Goal: Task Accomplishment & Management: Manage account settings

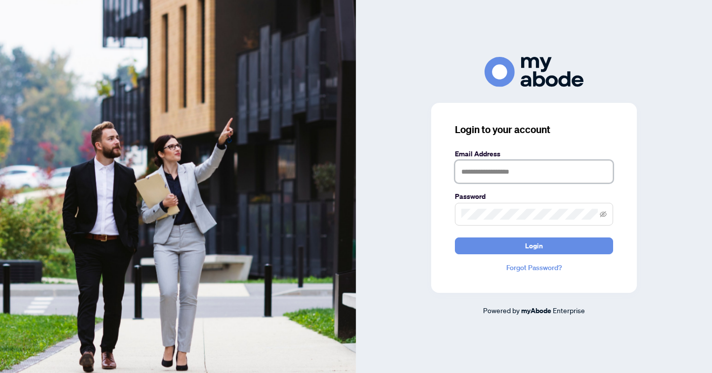
click at [490, 173] on input "text" at bounding box center [534, 171] width 158 height 23
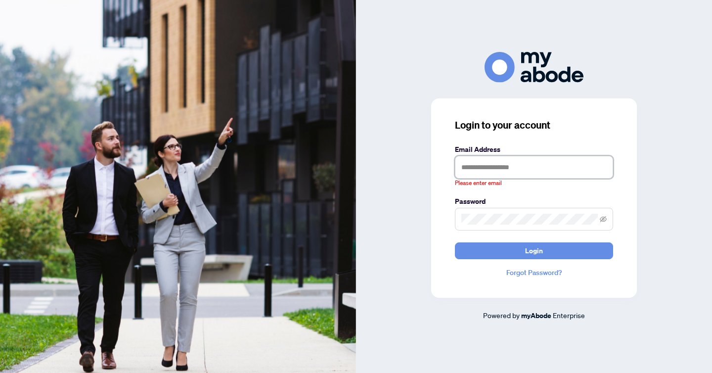
type input "**********"
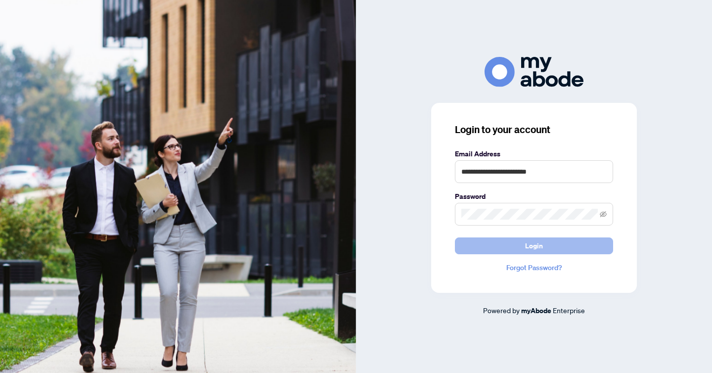
click at [507, 248] on button "Login" at bounding box center [534, 245] width 158 height 17
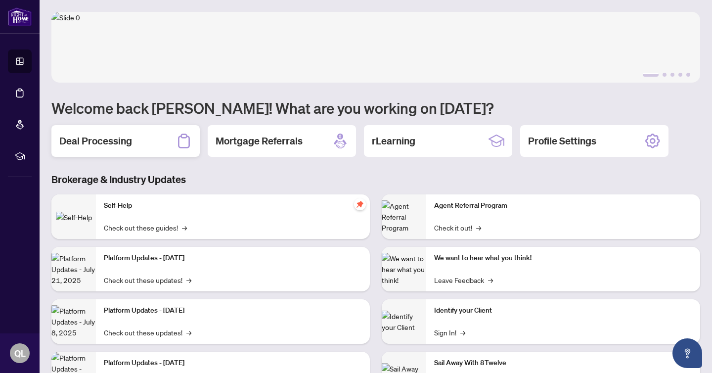
click at [133, 136] on div "Deal Processing" at bounding box center [125, 141] width 148 height 32
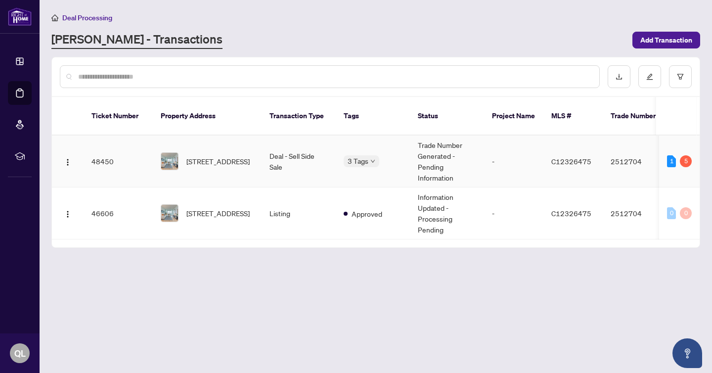
click at [468, 172] on td "Trade Number Generated - Pending Information" at bounding box center [447, 161] width 74 height 52
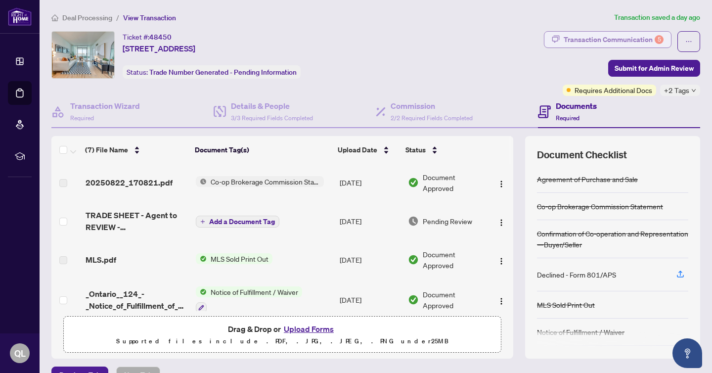
click at [640, 45] on div "Transaction Communication 5" at bounding box center [614, 40] width 100 height 16
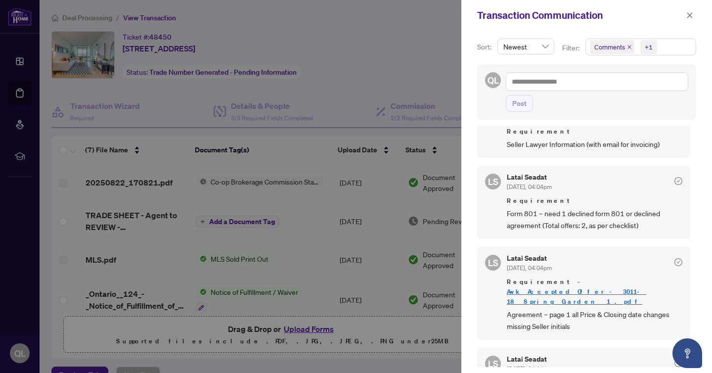
scroll to position [105, 0]
click at [339, 223] on div at bounding box center [356, 186] width 712 height 373
click at [128, 219] on div at bounding box center [356, 186] width 712 height 373
click at [689, 15] on icon "close" at bounding box center [689, 14] width 5 height 5
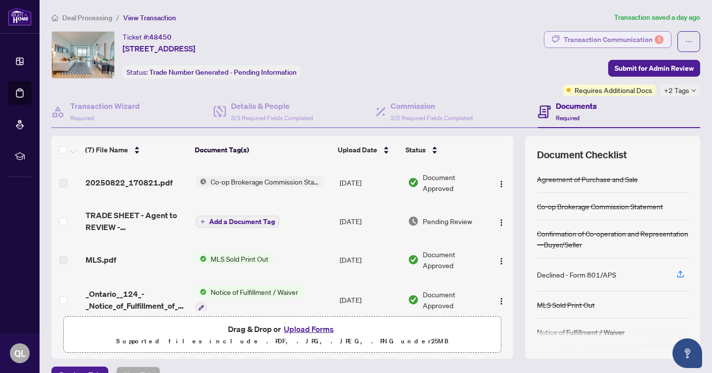
click at [664, 42] on button "Transaction Communication 5" at bounding box center [608, 39] width 128 height 17
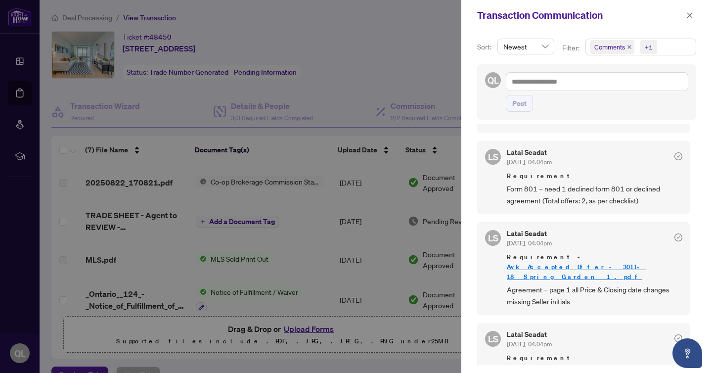
scroll to position [132, 0]
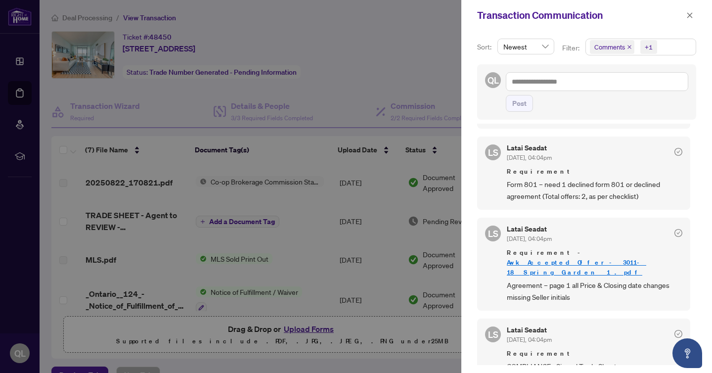
click at [561, 258] on link "Awk_Accepted_Offer_-_3011-18_Spring_Garden__1_.pdf" at bounding box center [576, 267] width 139 height 18
click at [330, 181] on div at bounding box center [356, 186] width 712 height 373
click at [691, 15] on icon "close" at bounding box center [689, 15] width 7 height 7
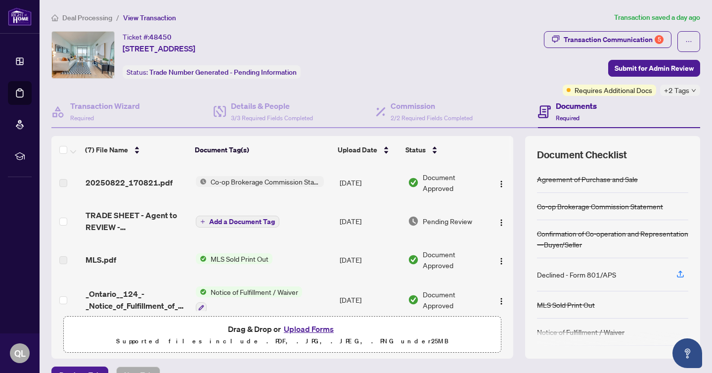
click at [163, 227] on span "TRADE SHEET - Agent to REVIEW - [STREET_ADDRESS]pdf" at bounding box center [137, 221] width 102 height 24
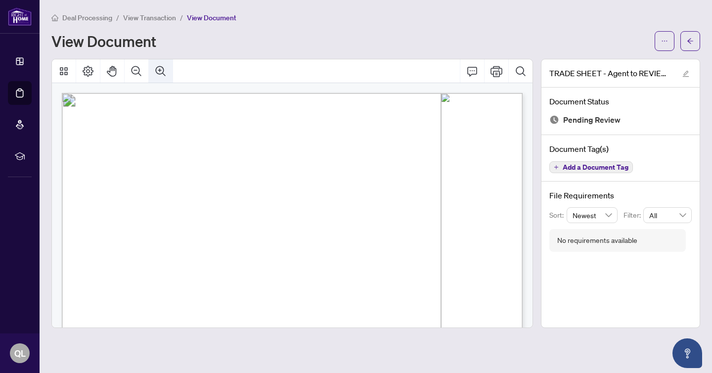
click at [166, 66] on icon "Zoom In" at bounding box center [161, 71] width 12 height 12
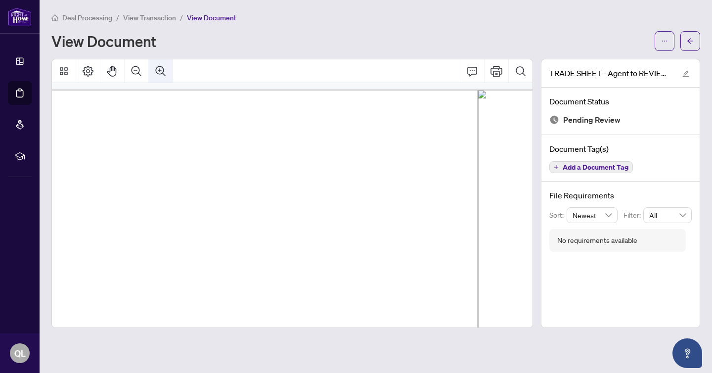
click at [166, 66] on icon "Zoom In" at bounding box center [161, 71] width 12 height 12
click at [140, 71] on icon "Zoom Out" at bounding box center [137, 71] width 12 height 12
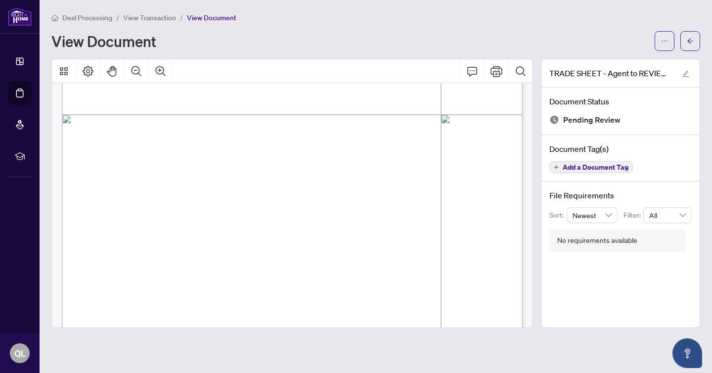
scroll to position [372, 0]
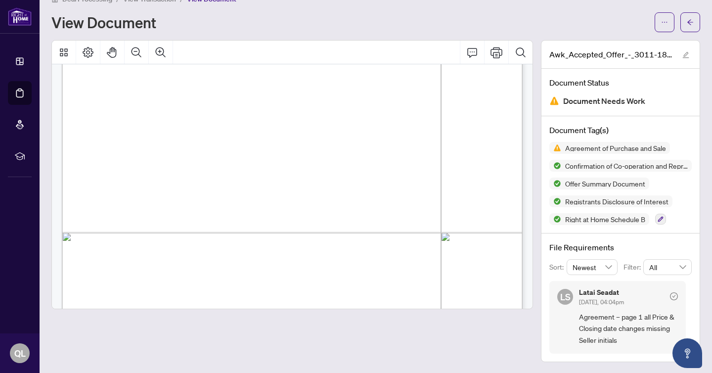
scroll to position [831, 0]
click at [671, 22] on button "button" at bounding box center [665, 22] width 20 height 20
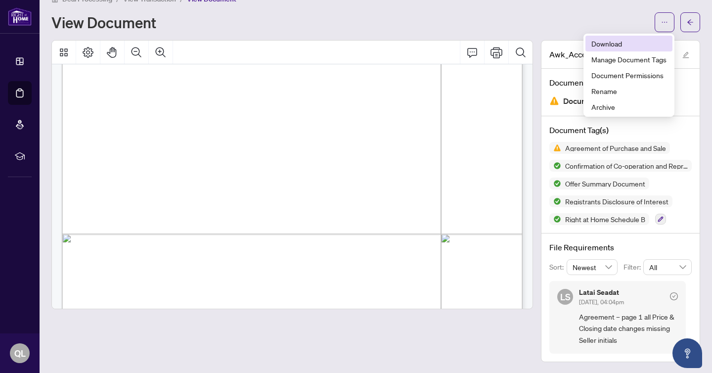
click at [635, 42] on span "Download" at bounding box center [628, 43] width 75 height 11
